Goal: Task Accomplishment & Management: Complete application form

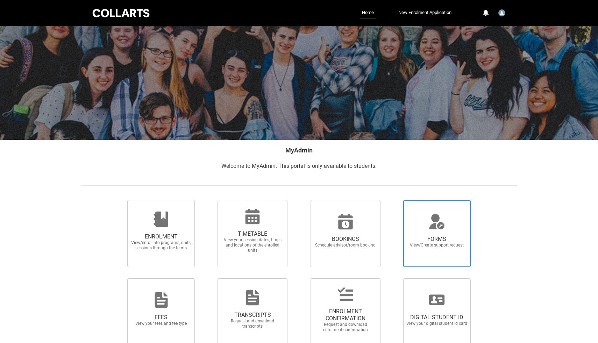
click at [423, 235] on span "FORMS View/Create support request" at bounding box center [436, 241] width 67 height 23
click at [395, 200] on input "FORMS View/Create support request" at bounding box center [395, 200] width 0 height 0
radio input "true"
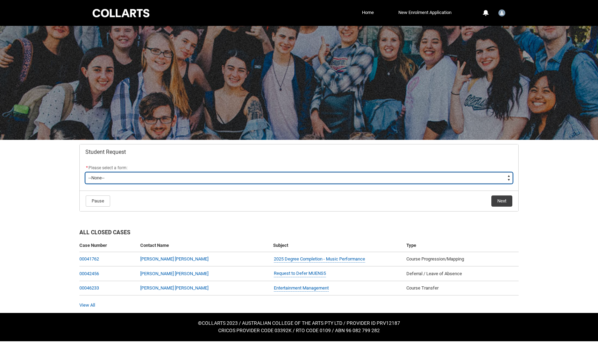
click at [216, 177] on select "--None-- Academic Transcript Application to Appeal Assignment Extension Change …" at bounding box center [299, 177] width 428 height 11
type lightning-select "Course_Transfer_Choice"
click at [85, 172] on select "--None-- Academic Transcript Application to Appeal Assignment Extension Change …" at bounding box center [299, 177] width 428 height 11
select select "Course_Transfer_Choice"
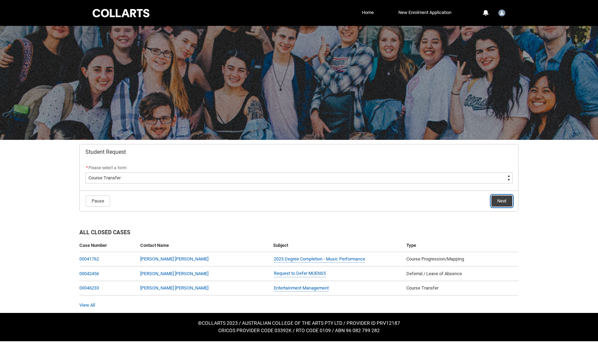
click at [504, 198] on button "Next" at bounding box center [502, 201] width 21 height 11
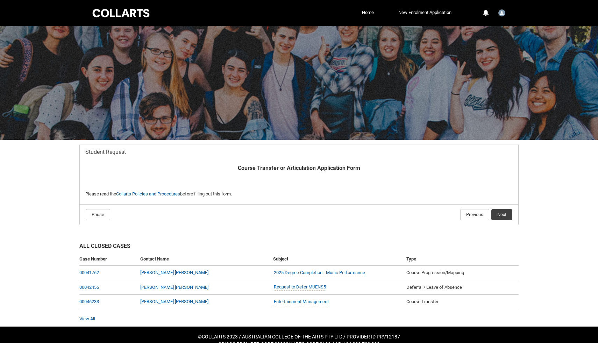
scroll to position [12, 0]
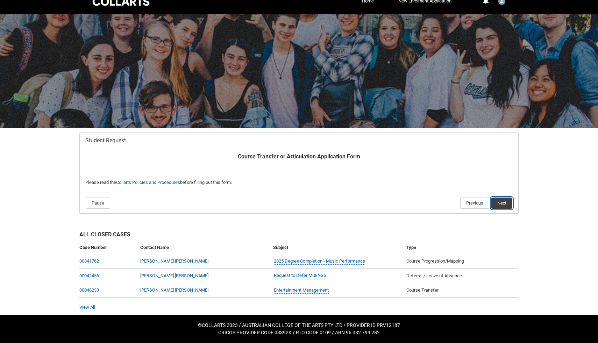
click at [503, 208] on button "Next" at bounding box center [502, 203] width 21 height 11
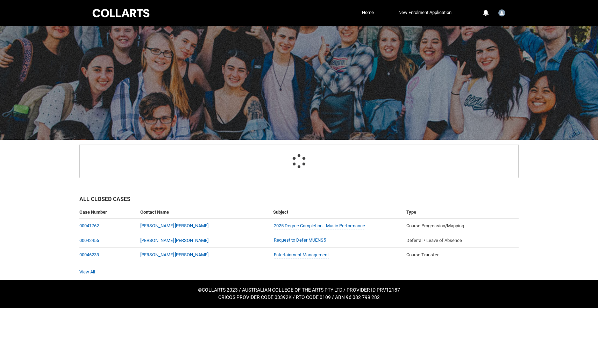
scroll to position [75, 0]
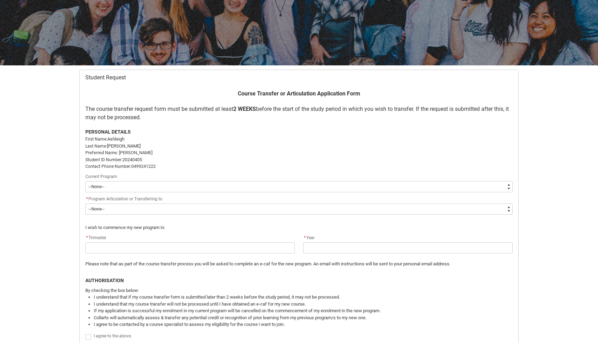
click at [192, 183] on select "--None-- Double Degree- Bachelor of Music Performance & Bachelor of Applied Bus…" at bounding box center [299, 186] width 428 height 11
type lightning-select "recordPicklist_ProgramEnrollment.a0jOZ000003NgcjYAC"
click at [85, 181] on select "--None-- Double Degree- Bachelor of Music Performance & Bachelor of Applied Bus…" at bounding box center [299, 186] width 428 height 11
select select "recordPicklist_ProgramEnrollment.a0jOZ000003NgcjYAC"
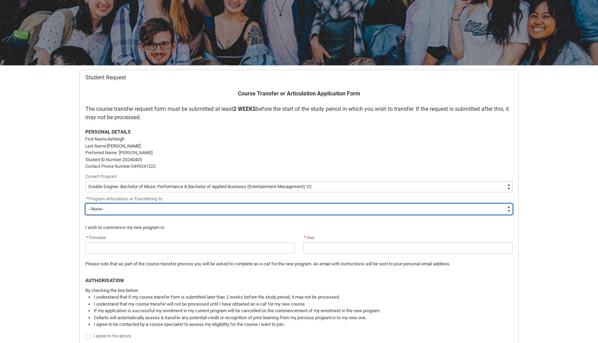
click at [171, 205] on select "--None-- Bachelor of Arts (Music Production) Bachelor of Design (Fashion & Sust…" at bounding box center [299, 209] width 428 height 11
type lightning-select "recordPicklist_Program.001OZ000003zKEkYAM"
click at [85, 204] on select "--None-- Bachelor of Arts (Music Production) Bachelor of Design (Fashion & Sust…" at bounding box center [299, 209] width 428 height 11
select select "recordPicklist_Program.001OZ000003zKEkYAM"
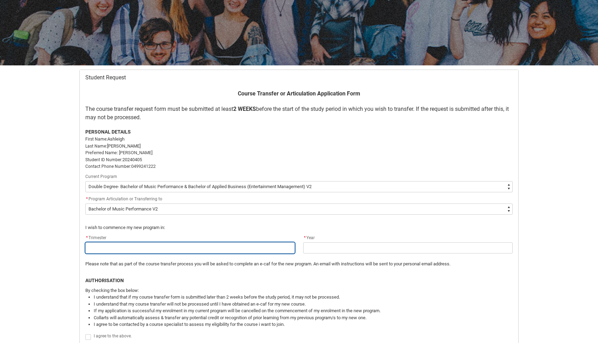
click at [150, 249] on input "Redu_Student_Request flow" at bounding box center [190, 247] width 210 height 11
type lightning-primitive-input-simple "2"
type input "2"
type lightning-primitive-input-simple "3"
type input "3"
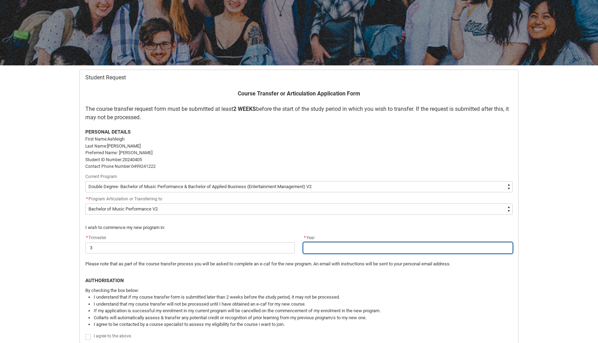
click at [334, 246] on input "Redu_Student_Request flow" at bounding box center [408, 247] width 210 height 11
type lightning-primitive-input-simple "2"
type input "2"
type lightning-primitive-input-simple "20"
type input "20"
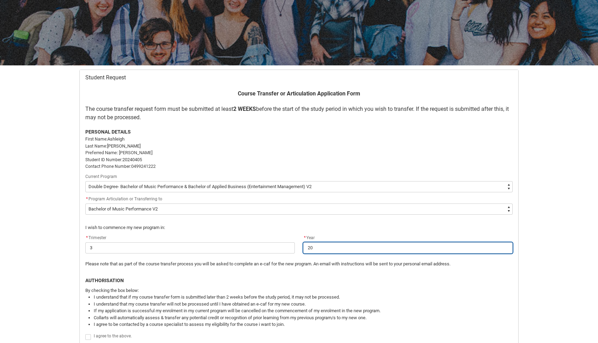
type lightning-primitive-input-simple "202"
type input "202"
type lightning-primitive-input-simple "2025"
type input "2025"
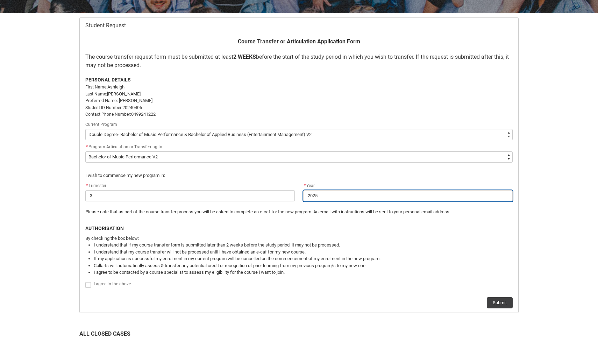
scroll to position [128, 0]
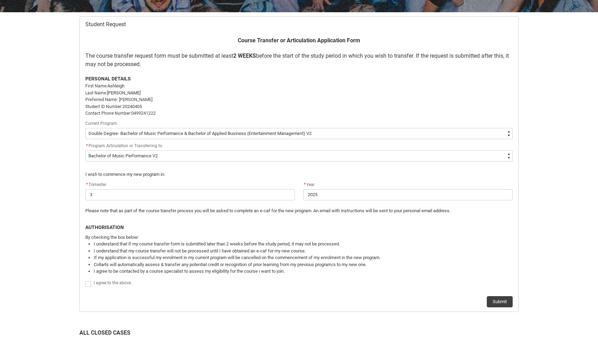
click at [91, 284] on label "Redu_Student_Request flow" at bounding box center [89, 283] width 8 height 5
click at [85, 281] on input "Redu_Student_Request flow" at bounding box center [85, 280] width 0 height 0
type lightning-input "true"
checkbox input "true"
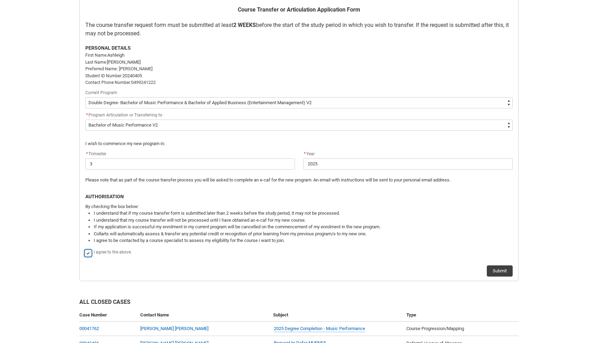
scroll to position [223, 0]
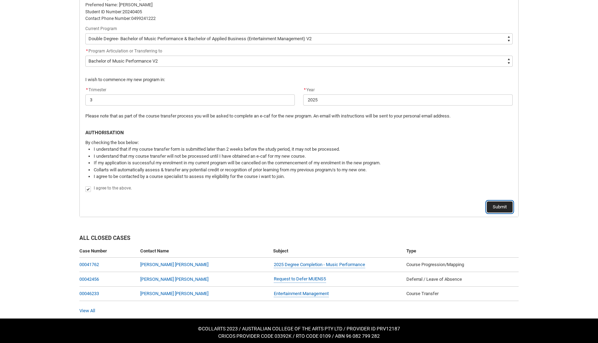
click at [495, 204] on button "Submit" at bounding box center [500, 207] width 26 height 11
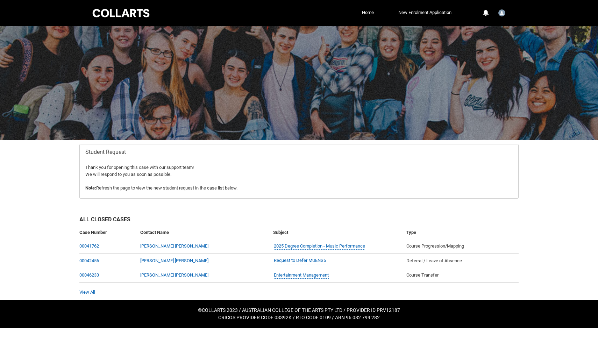
click at [115, 12] on div at bounding box center [120, 13] width 59 height 11
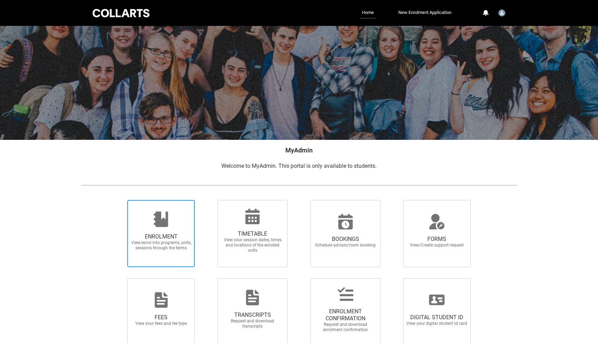
click at [156, 236] on span "ENROLMENT" at bounding box center [161, 236] width 62 height 7
click at [119, 200] on input "ENROLMENT View/enrol into programs, units, sessions through the terms" at bounding box center [119, 200] width 0 height 0
radio input "true"
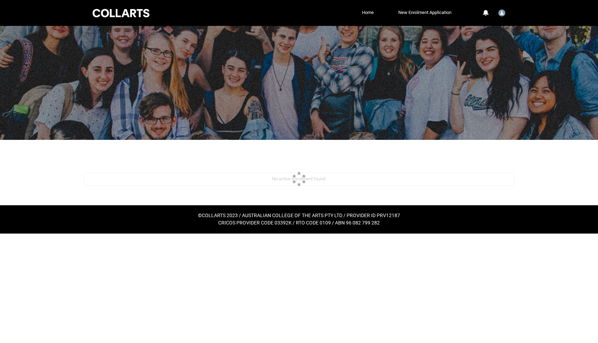
scroll to position [47, 0]
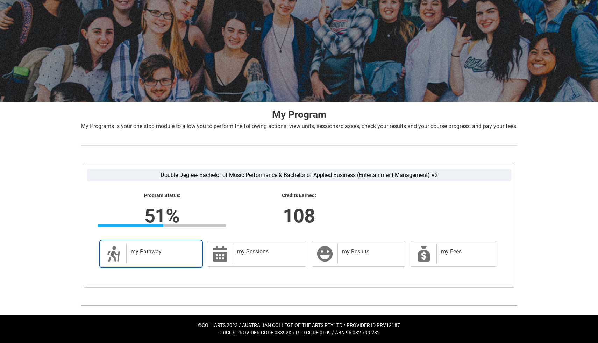
click at [153, 252] on h2 "my Pathway" at bounding box center [162, 251] width 63 height 7
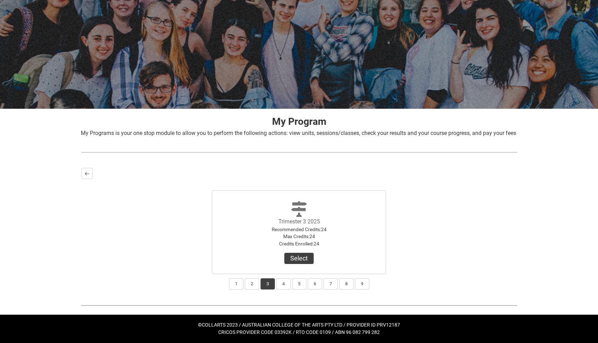
scroll to position [39, 0]
click at [243, 287] on div "1 2 3 4 5 6 7 8 9" at bounding box center [299, 281] width 435 height 15
click at [252, 287] on button "2" at bounding box center [252, 283] width 14 height 11
click at [295, 259] on button "View Results" at bounding box center [299, 258] width 48 height 11
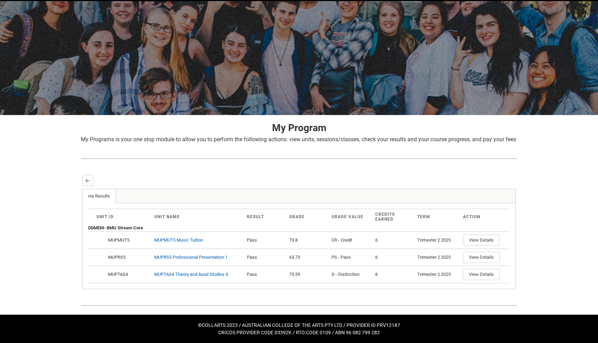
scroll to position [33, 0]
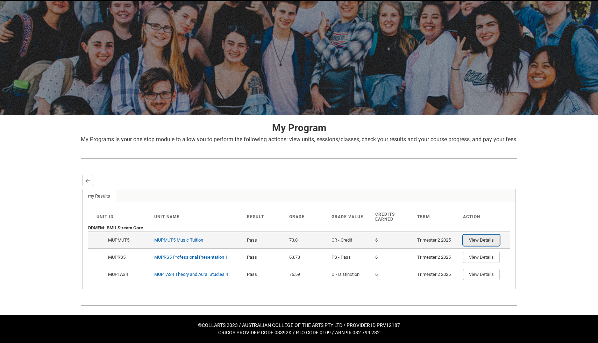
click at [479, 242] on button "View Details" at bounding box center [481, 240] width 37 height 11
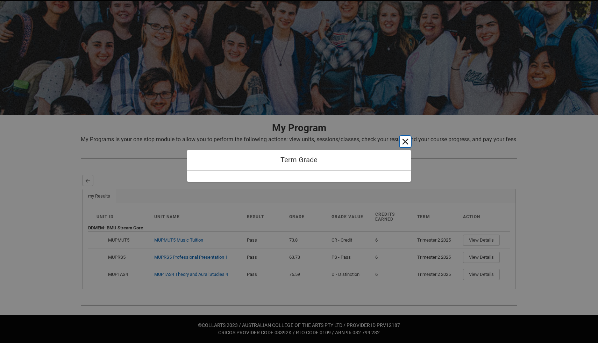
click at [404, 142] on button "Cancel and close" at bounding box center [405, 141] width 11 height 11
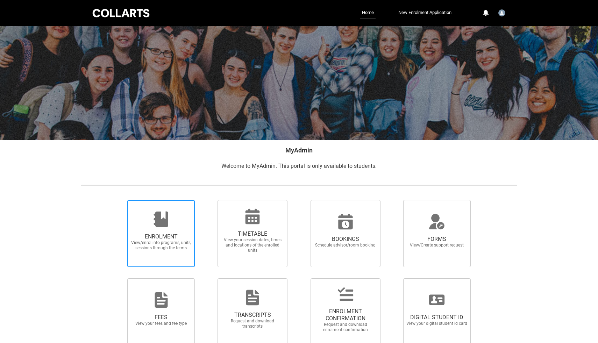
click at [174, 222] on div at bounding box center [161, 219] width 67 height 17
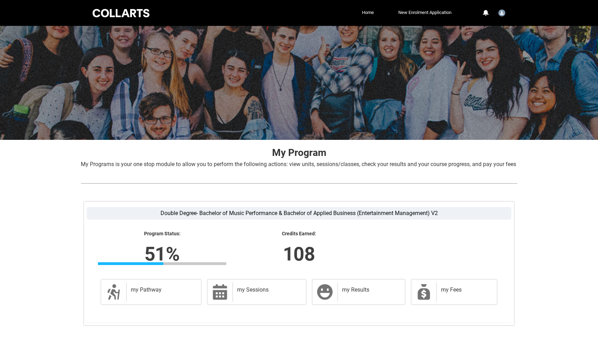
scroll to position [18, 0]
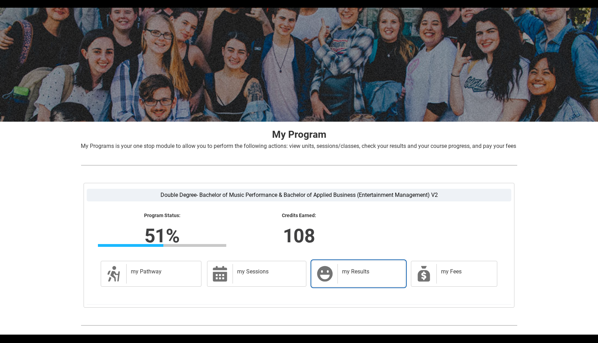
click at [346, 284] on div "my Results" at bounding box center [370, 274] width 65 height 20
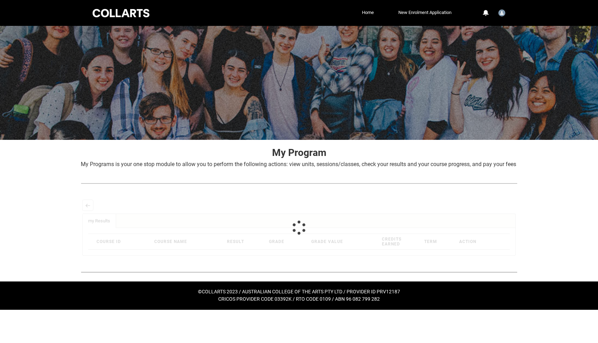
scroll to position [0, 0]
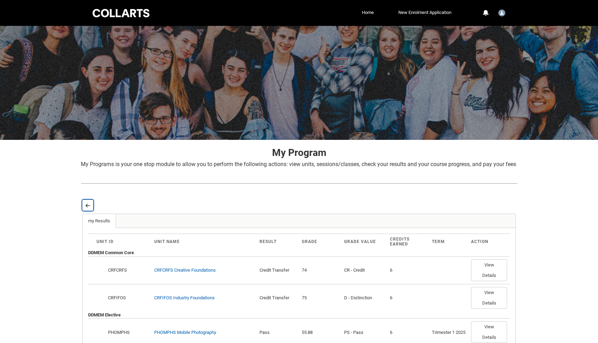
click at [90, 208] on lightning-primitive-icon "button" at bounding box center [87, 205] width 5 height 5
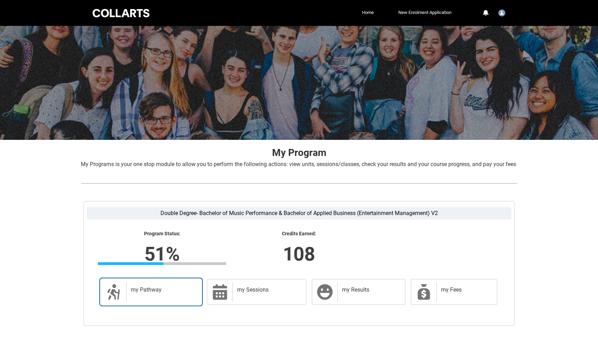
click at [188, 294] on h2 "my Pathway" at bounding box center [162, 290] width 63 height 7
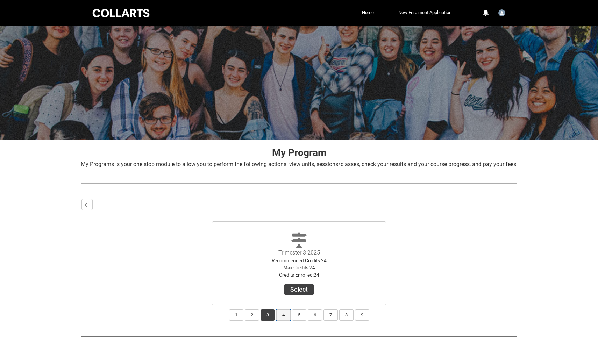
click at [282, 321] on button "4" at bounding box center [283, 315] width 14 height 11
click at [266, 321] on button "3" at bounding box center [268, 315] width 14 height 11
click at [298, 295] on button "Select" at bounding box center [298, 289] width 29 height 11
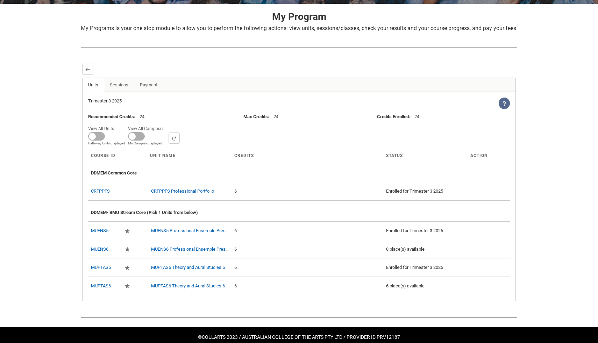
scroll to position [153, 0]
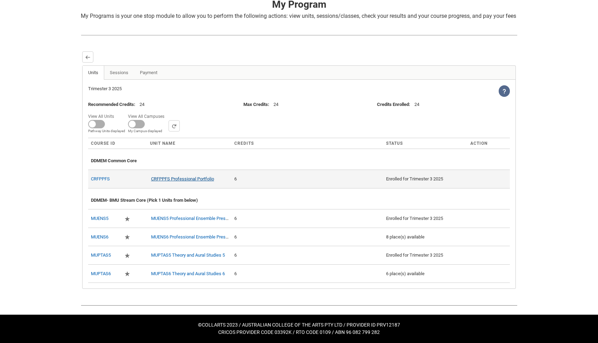
click at [193, 182] on link "CRFPPFS Professional Portfolio" at bounding box center [182, 178] width 63 height 5
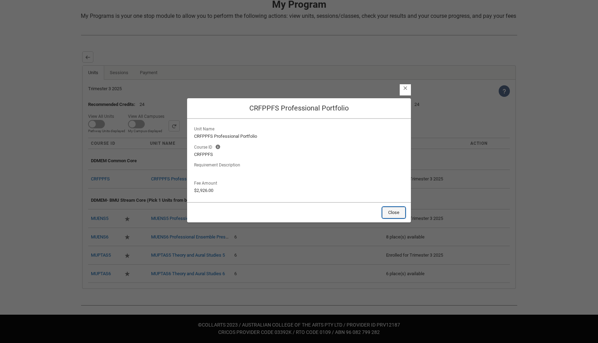
click at [397, 214] on button "Close" at bounding box center [393, 212] width 23 height 11
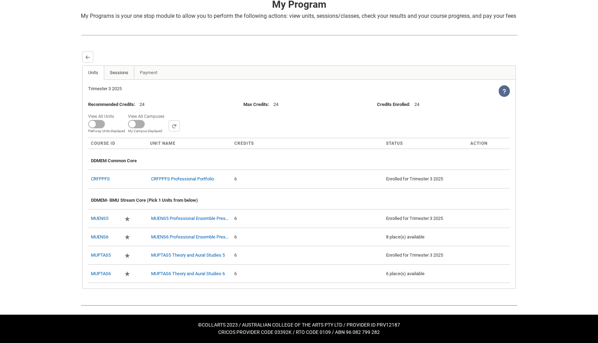
click at [122, 77] on link "Sessions" at bounding box center [119, 73] width 30 height 14
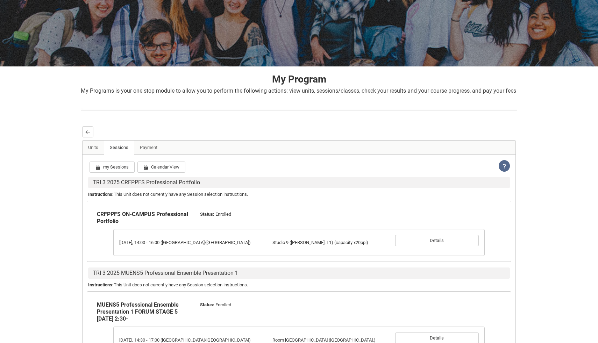
scroll to position [86, 0]
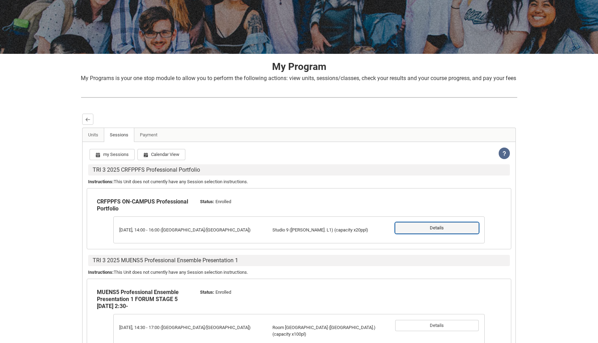
click at [457, 234] on button "Details" at bounding box center [437, 228] width 84 height 11
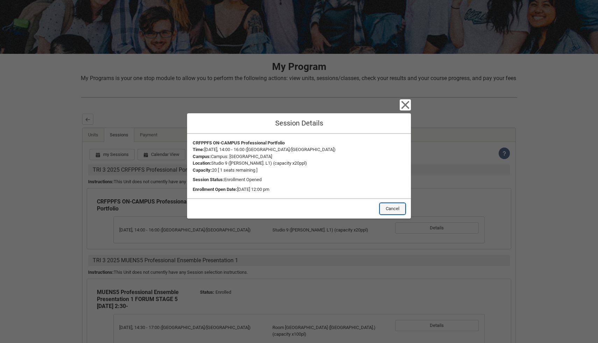
click at [390, 213] on button "Cancel" at bounding box center [393, 208] width 26 height 11
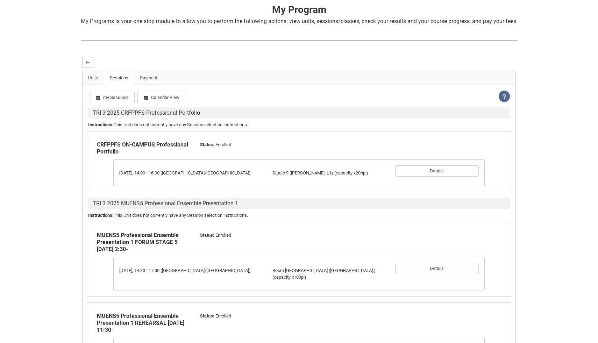
scroll to position [168, 0]
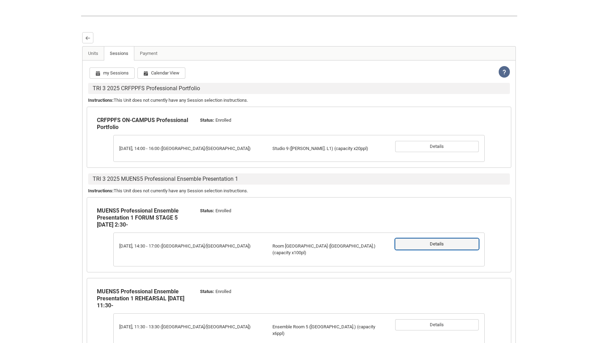
click at [455, 250] on button "Details" at bounding box center [437, 244] width 84 height 11
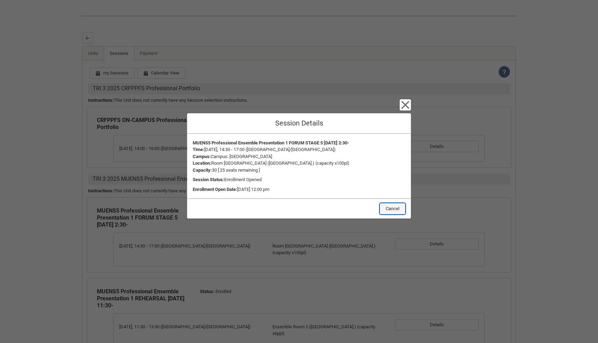
click at [391, 210] on button "Cancel" at bounding box center [393, 208] width 26 height 11
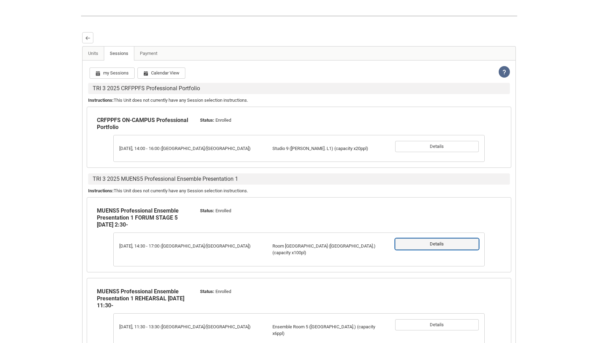
click at [455, 250] on button "Details" at bounding box center [437, 244] width 84 height 11
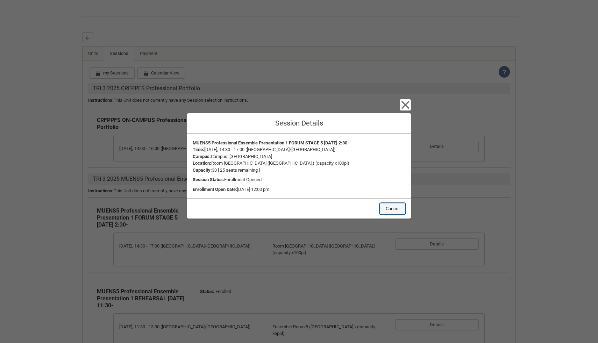
click at [397, 208] on button "Cancel" at bounding box center [393, 208] width 26 height 11
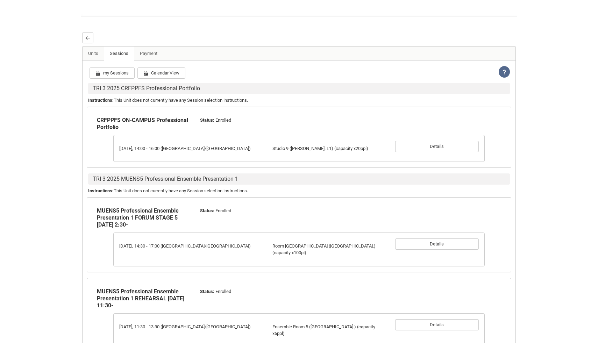
scroll to position [237, 0]
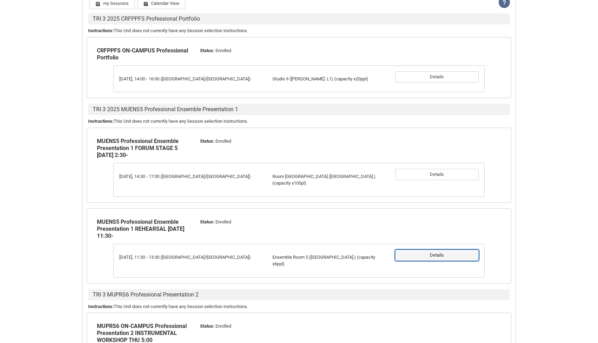
click at [445, 258] on button "Details" at bounding box center [437, 255] width 84 height 11
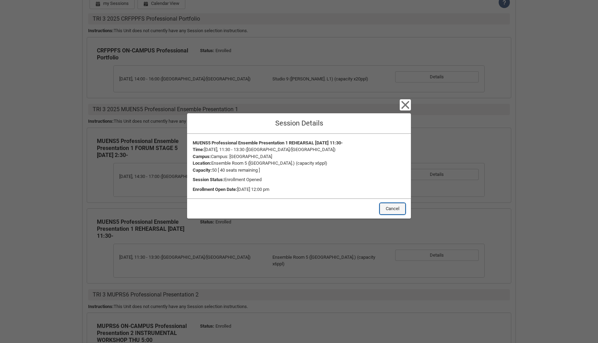
click at [400, 211] on button "Cancel" at bounding box center [393, 208] width 26 height 11
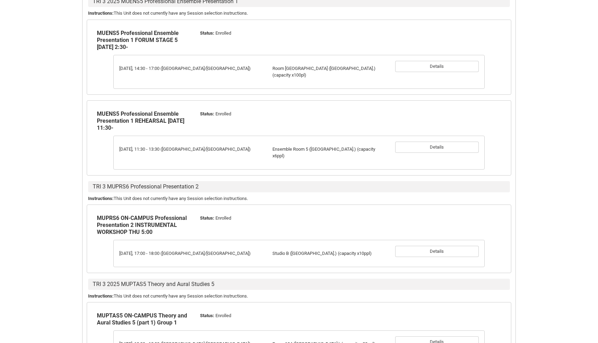
scroll to position [346, 0]
click at [433, 246] on button "Details" at bounding box center [437, 251] width 84 height 11
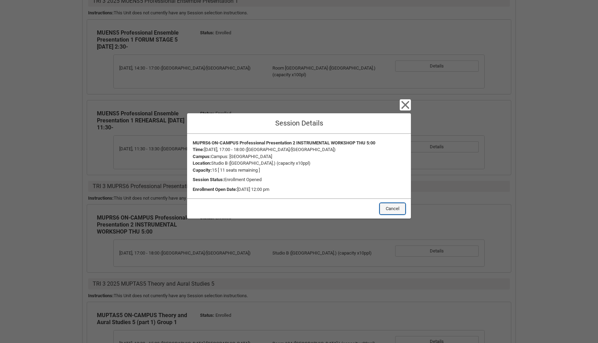
click at [393, 207] on button "Cancel" at bounding box center [393, 208] width 26 height 11
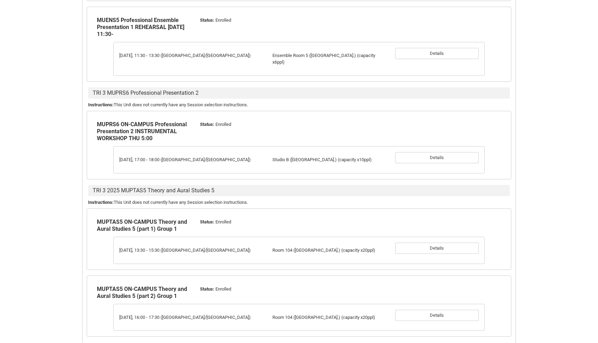
scroll to position [441, 0]
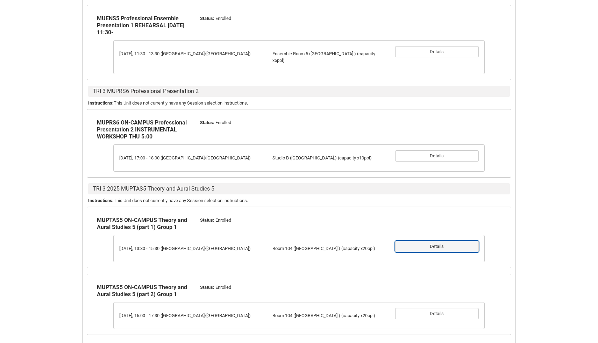
click at [438, 242] on button "Details" at bounding box center [437, 246] width 84 height 11
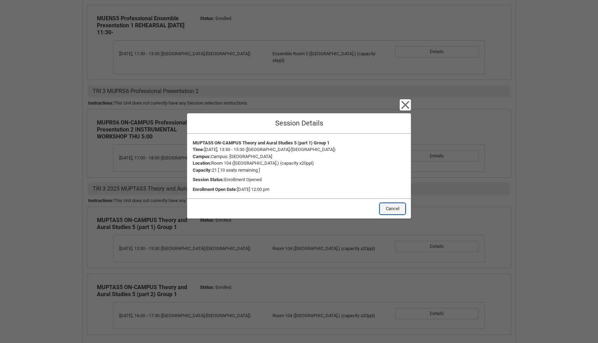
click at [389, 208] on button "Cancel" at bounding box center [393, 208] width 26 height 11
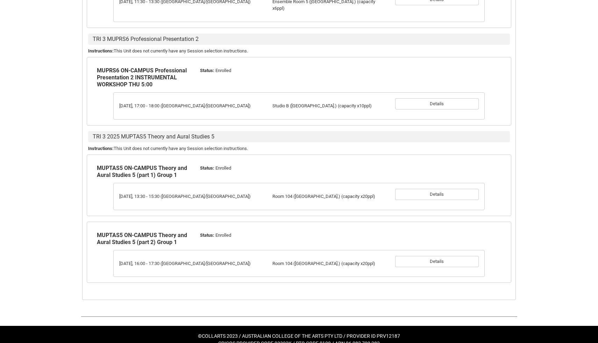
scroll to position [499, 0]
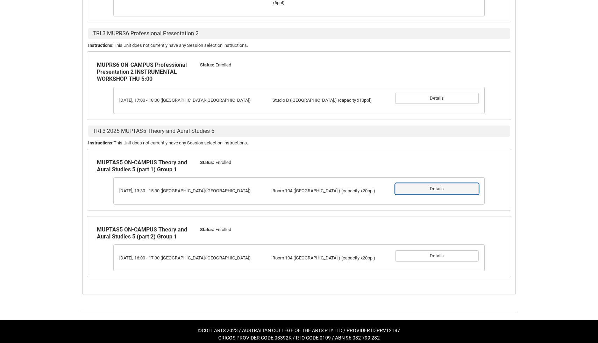
click at [436, 183] on button "Details" at bounding box center [437, 188] width 84 height 11
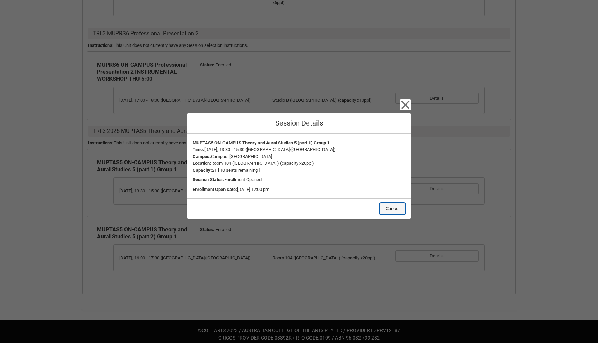
click at [394, 209] on button "Cancel" at bounding box center [393, 208] width 26 height 11
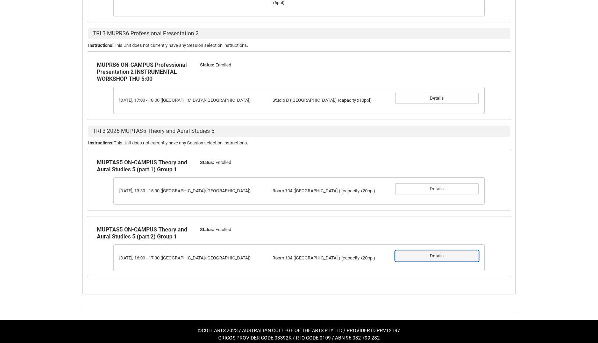
click at [430, 250] on button "Details" at bounding box center [437, 255] width 84 height 11
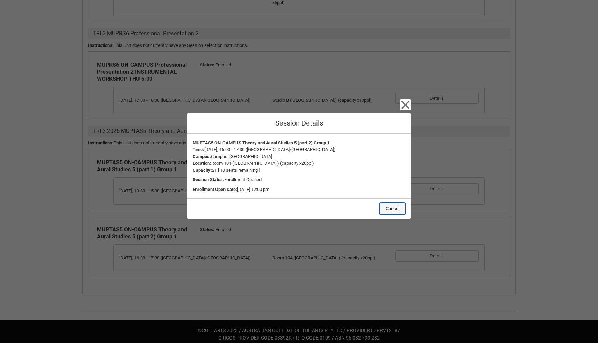
click at [397, 209] on button "Cancel" at bounding box center [393, 208] width 26 height 11
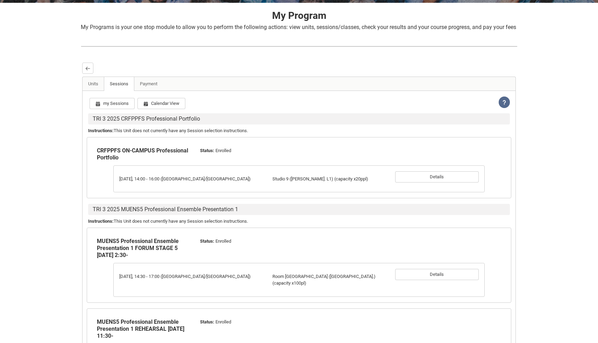
scroll to position [96, 0]
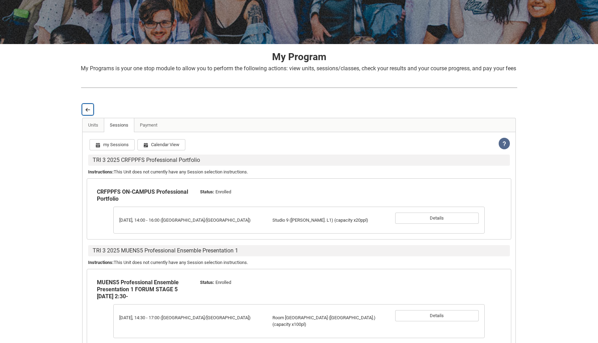
click at [90, 112] on lightning-primitive-icon "button" at bounding box center [87, 109] width 5 height 5
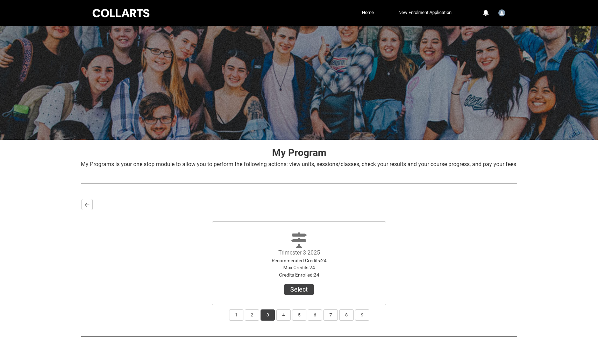
click at [83, 220] on div "Trimester 1 2025 Recommended Credits : 24 Max Credits : 24 Credits Enrolled : 2…" at bounding box center [299, 257] width 435 height 95
click at [86, 210] on button "Back" at bounding box center [87, 204] width 11 height 11
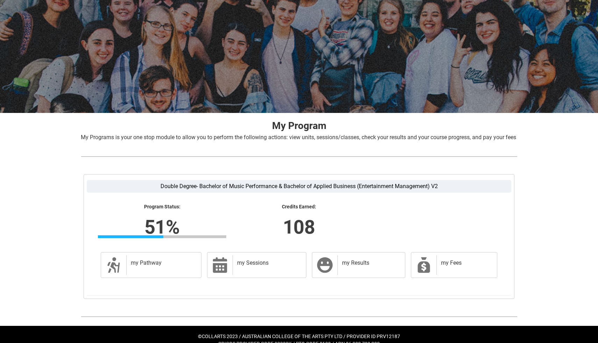
scroll to position [32, 0]
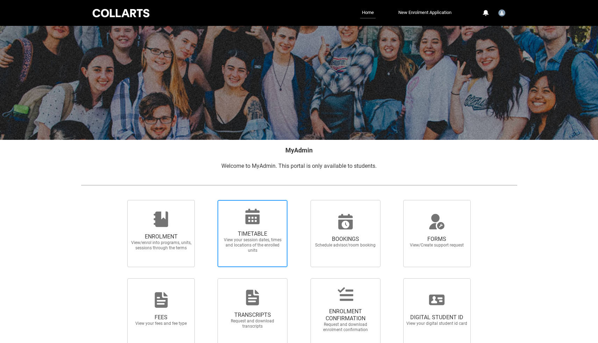
click at [245, 235] on span "TIMETABLE" at bounding box center [253, 234] width 62 height 7
click at [209, 200] on input "TIMETABLE View your session dates, times and locations of the enrolled units" at bounding box center [209, 200] width 0 height 0
radio input "true"
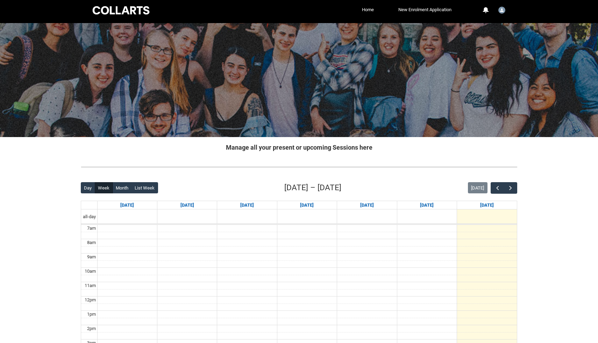
scroll to position [4, 0]
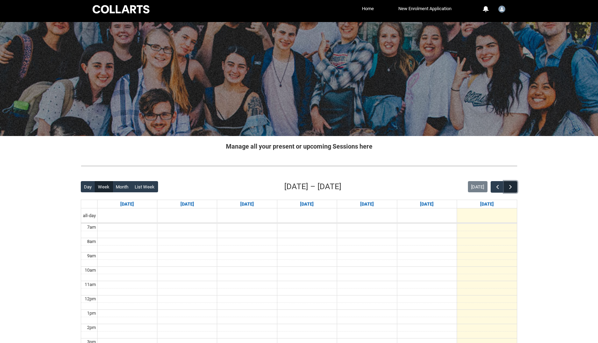
click at [511, 190] on button "button" at bounding box center [510, 187] width 13 height 12
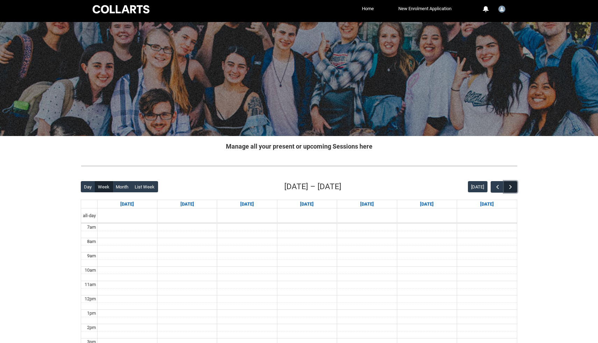
click at [511, 190] on button "button" at bounding box center [510, 187] width 13 height 12
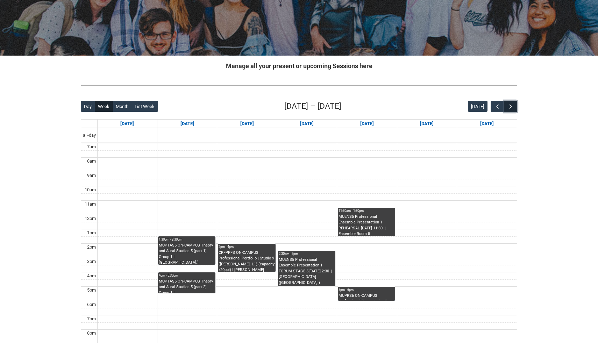
scroll to position [84, 0]
click at [368, 295] on div "MUPRS6 ON-CAMPUS Professional Presentation 2 INSTRUMENTAL WORKSHOP THU 5:00 | […" at bounding box center [367, 298] width 56 height 8
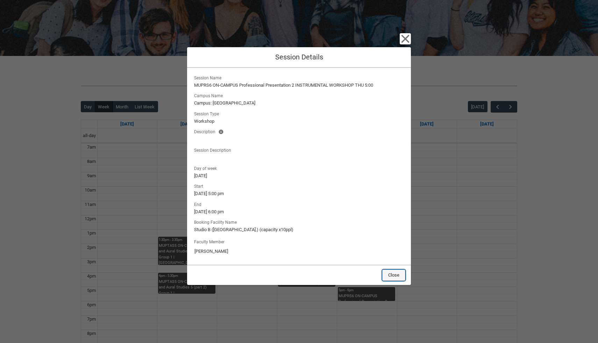
click at [397, 277] on button "Close" at bounding box center [393, 275] width 23 height 11
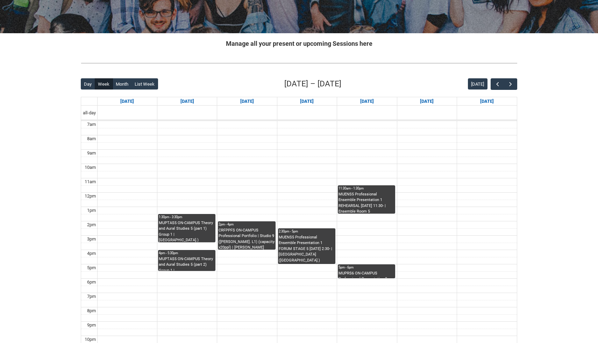
scroll to position [108, 0]
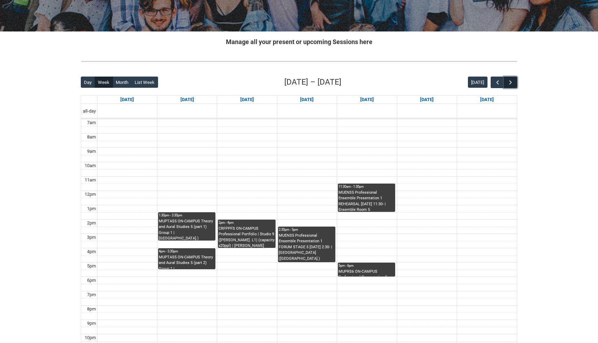
click at [508, 84] on span "button" at bounding box center [510, 82] width 7 height 7
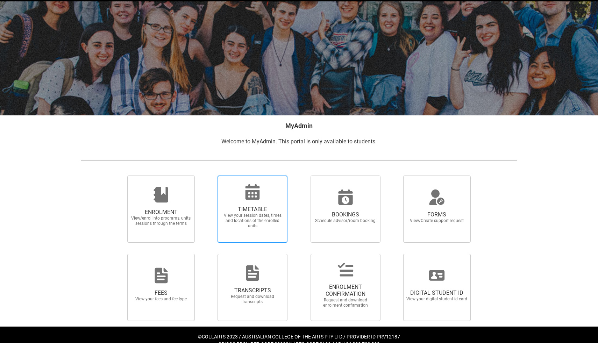
scroll to position [36, 0]
